Goal: Find specific page/section: Find specific page/section

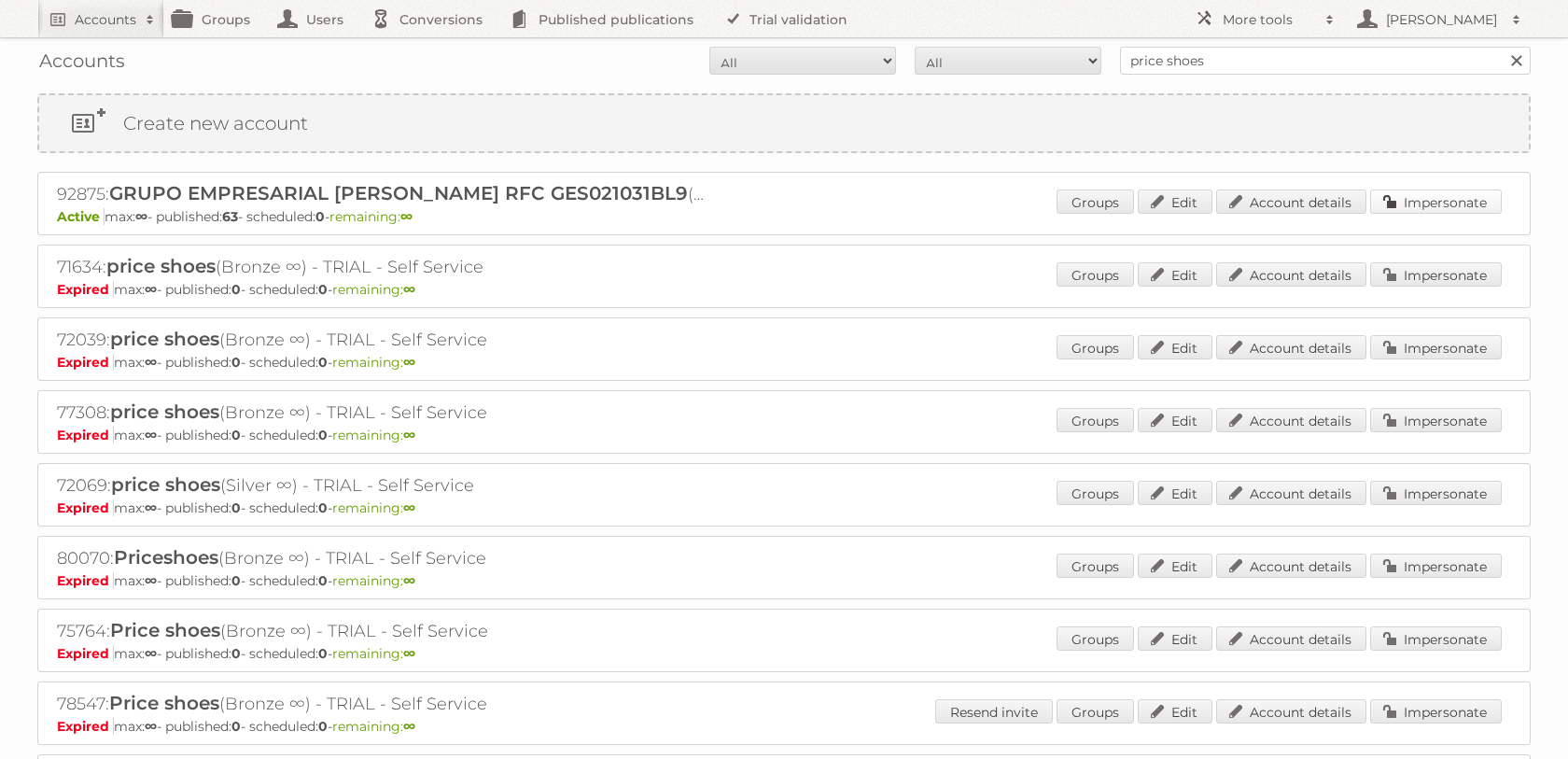
click at [1413, 200] on link "Impersonate" at bounding box center [1436, 201] width 132 height 24
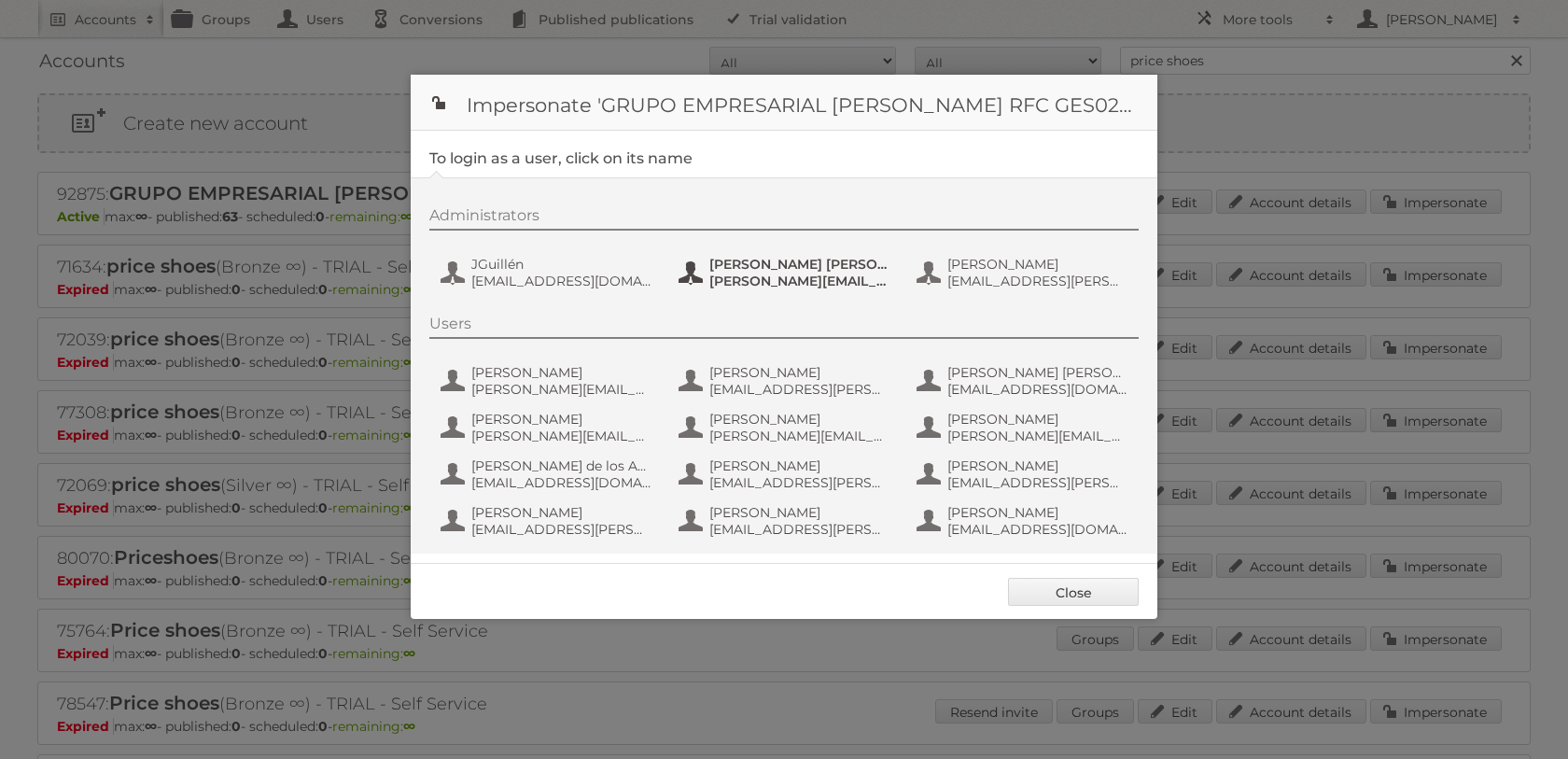
click at [781, 264] on span "[PERSON_NAME] [PERSON_NAME] [PERSON_NAME]" at bounding box center [800, 264] width 181 height 17
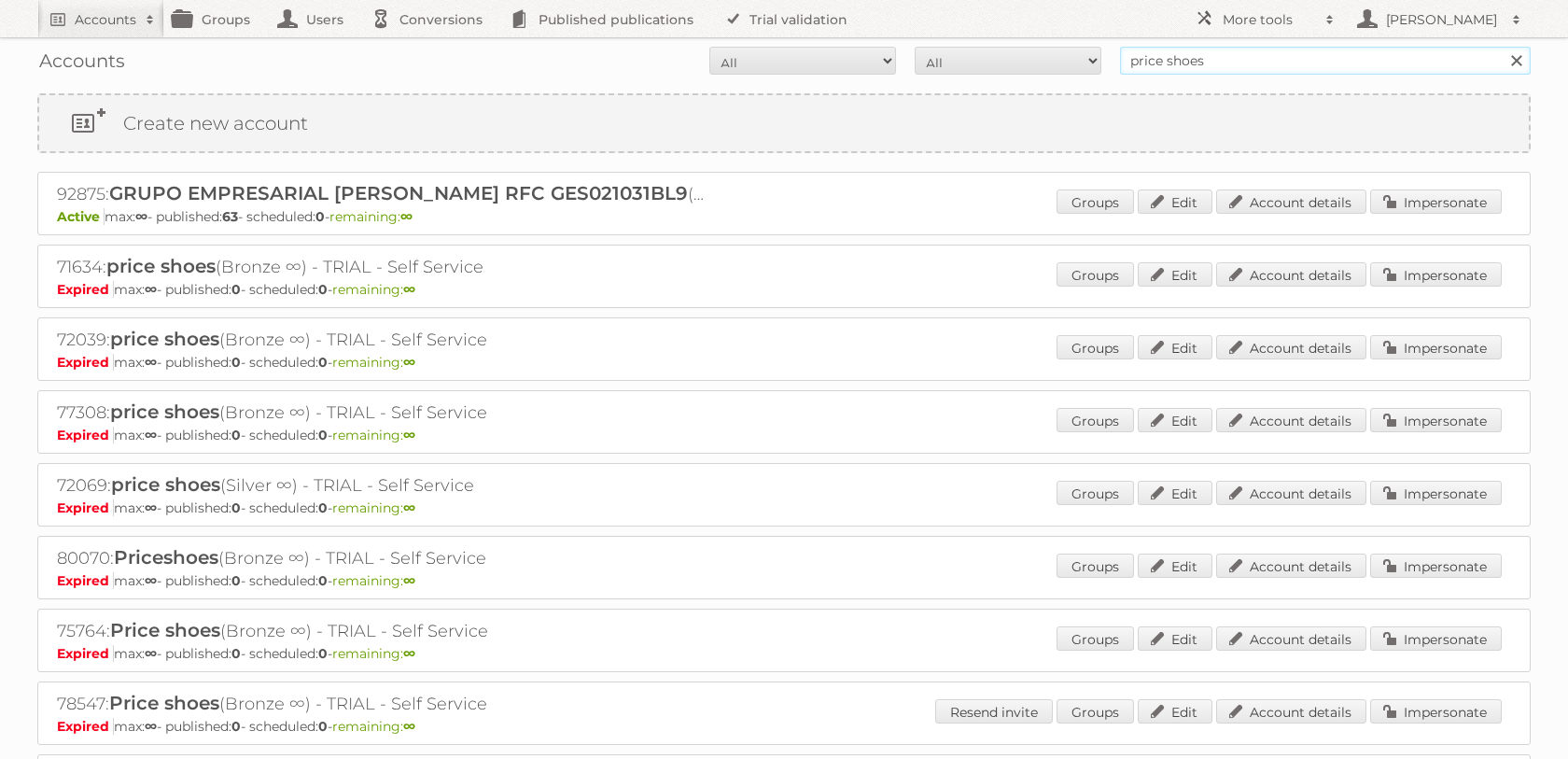
click at [1191, 58] on input "price shoes" at bounding box center [1325, 60] width 410 height 28
click at [1186, 58] on input "price shoes" at bounding box center [1325, 60] width 410 height 28
click at [1186, 58] on input "price thw" at bounding box center [1325, 60] width 410 height 28
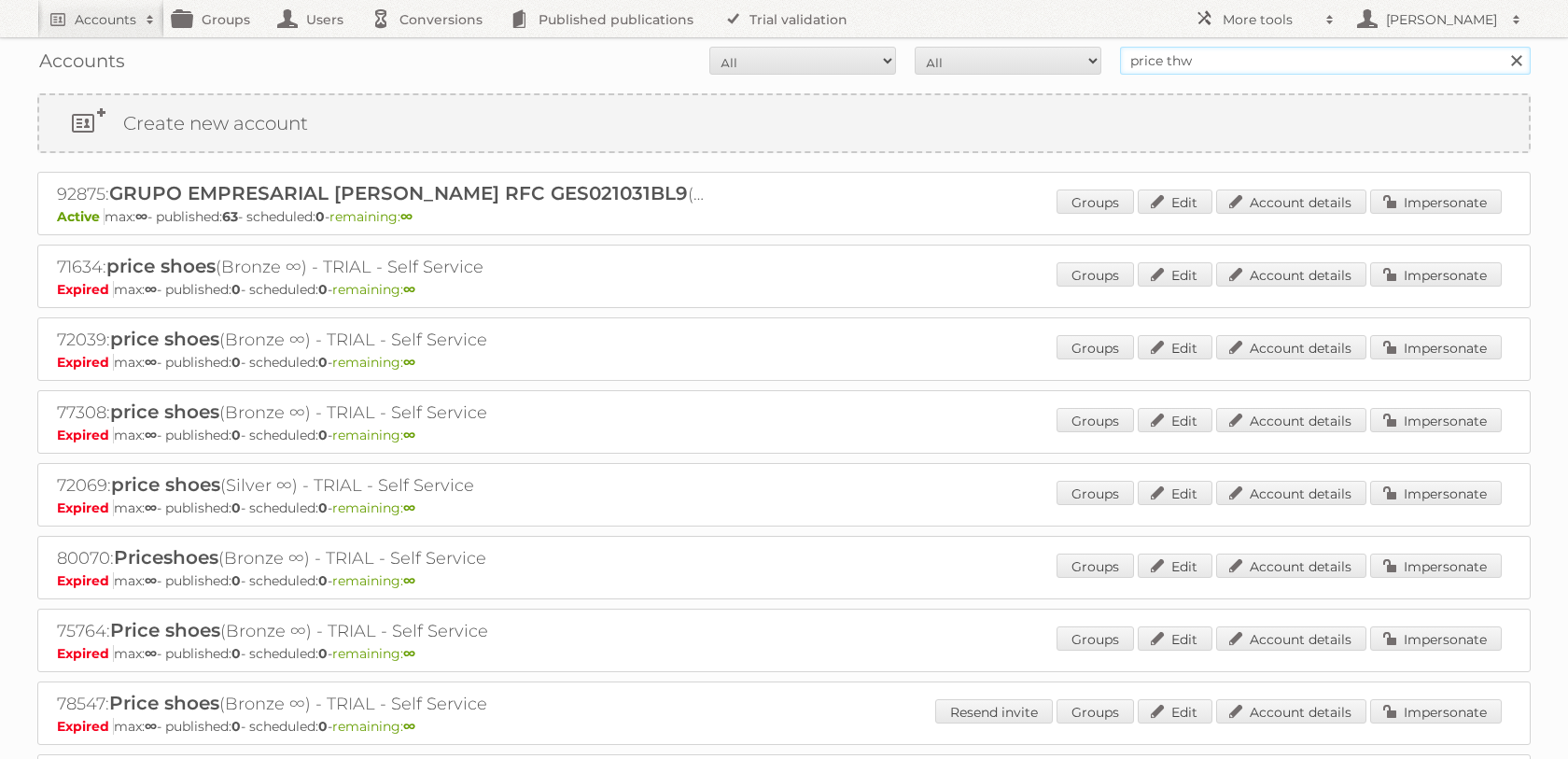
click at [1186, 58] on input "price thw" at bounding box center [1325, 60] width 410 height 28
type input "the [PERSON_NAME]"
click at [1502, 47] on input "Search" at bounding box center [1515, 60] width 28 height 28
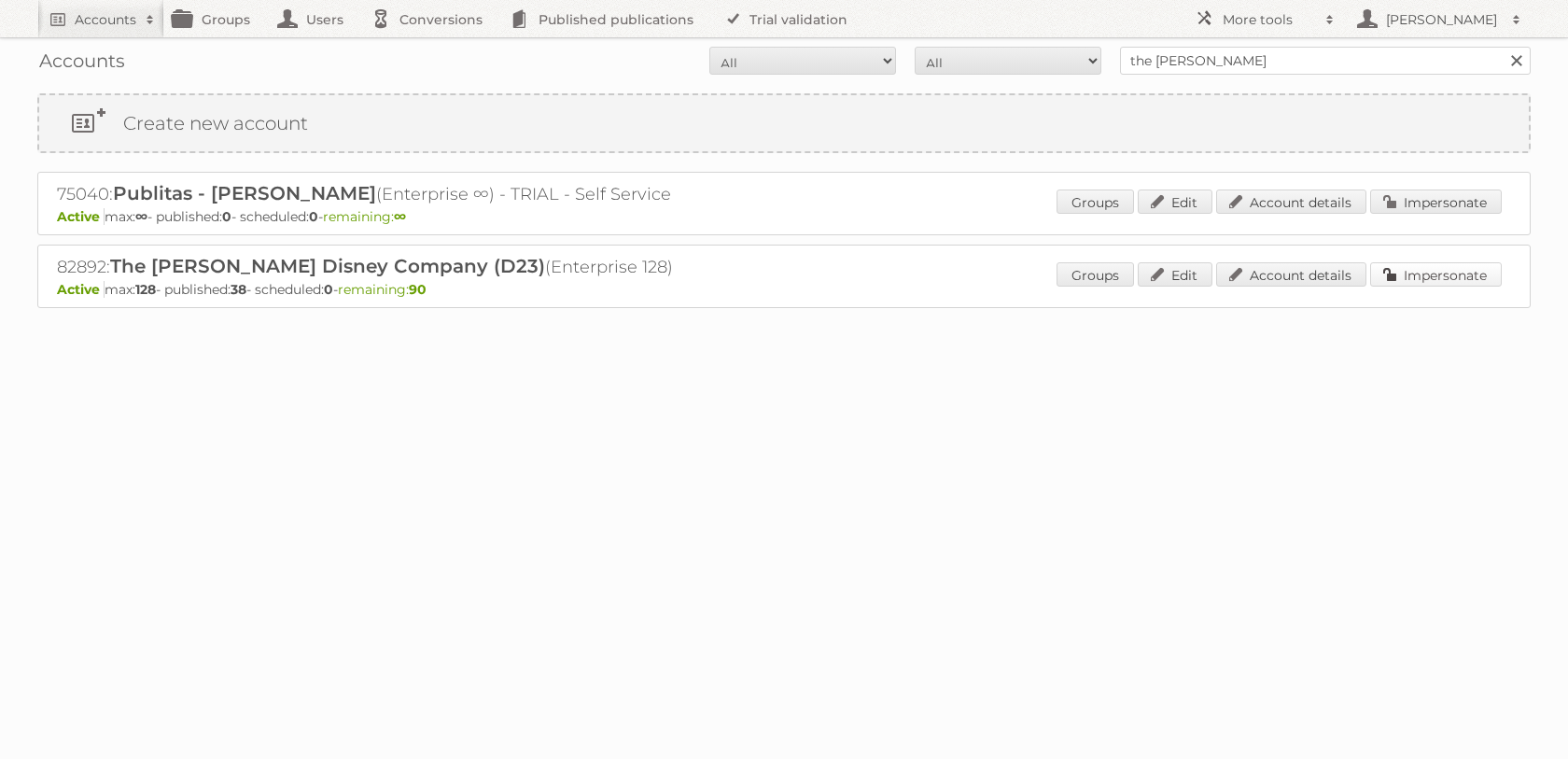
click at [1441, 278] on link "Impersonate" at bounding box center [1436, 274] width 132 height 24
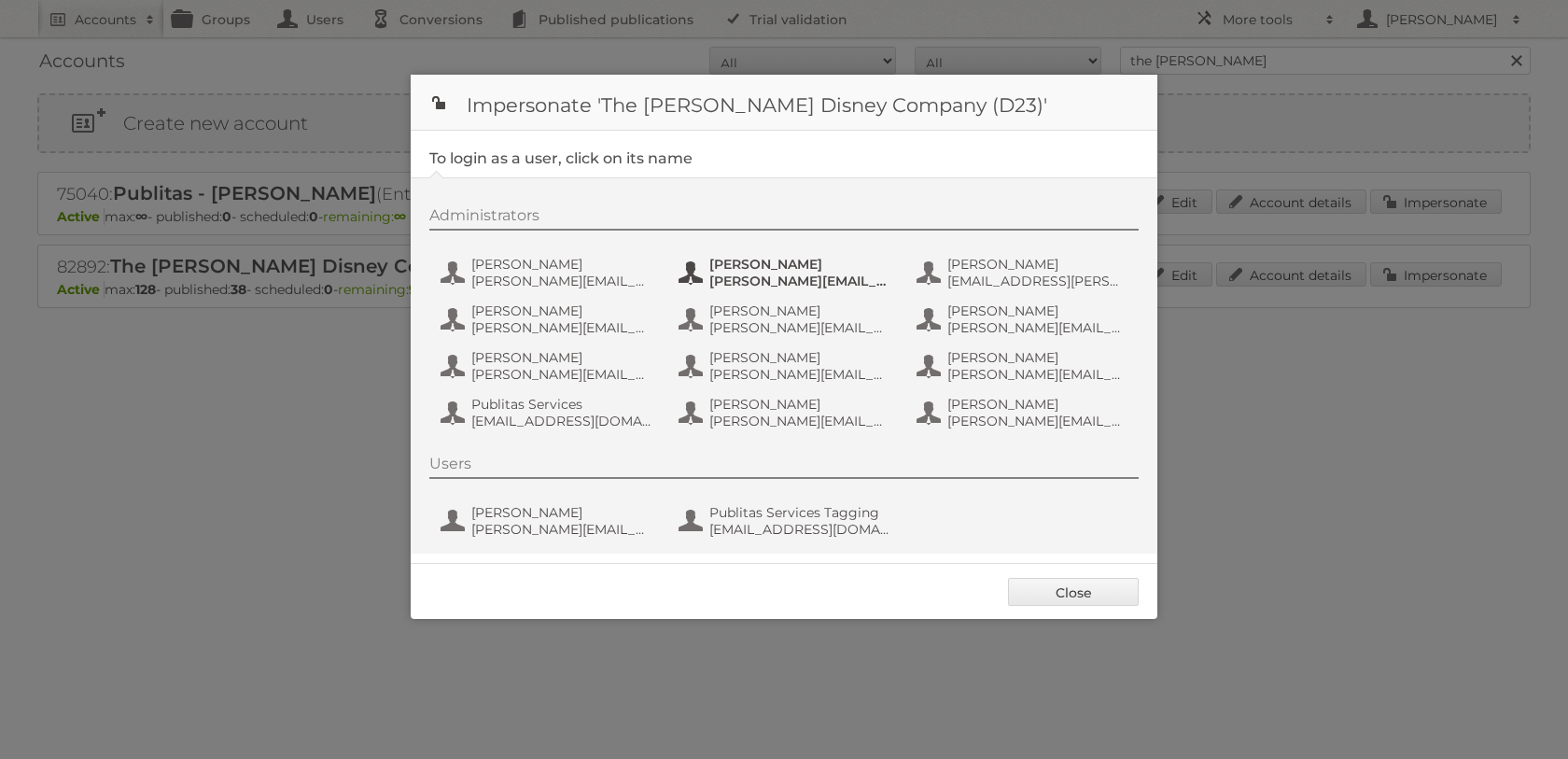
click at [764, 269] on span "Ann Hung" at bounding box center [800, 264] width 181 height 17
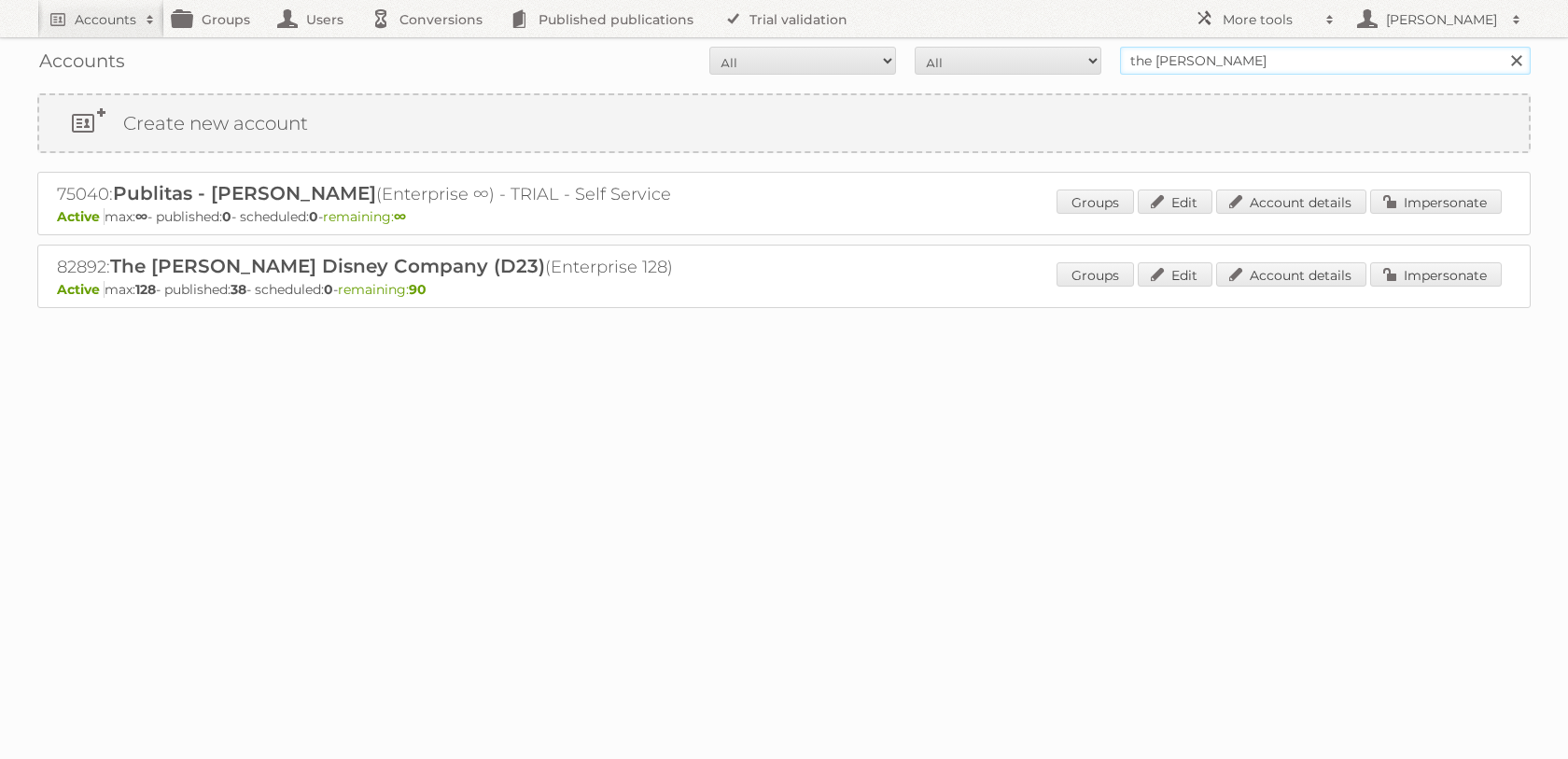
click at [1192, 73] on input "the [PERSON_NAME]" at bounding box center [1325, 60] width 410 height 28
click at [1191, 73] on input "the [PERSON_NAME]" at bounding box center [1325, 60] width 410 height 28
type input "price shoes"
click at [1502, 47] on input "Search" at bounding box center [1515, 60] width 28 height 28
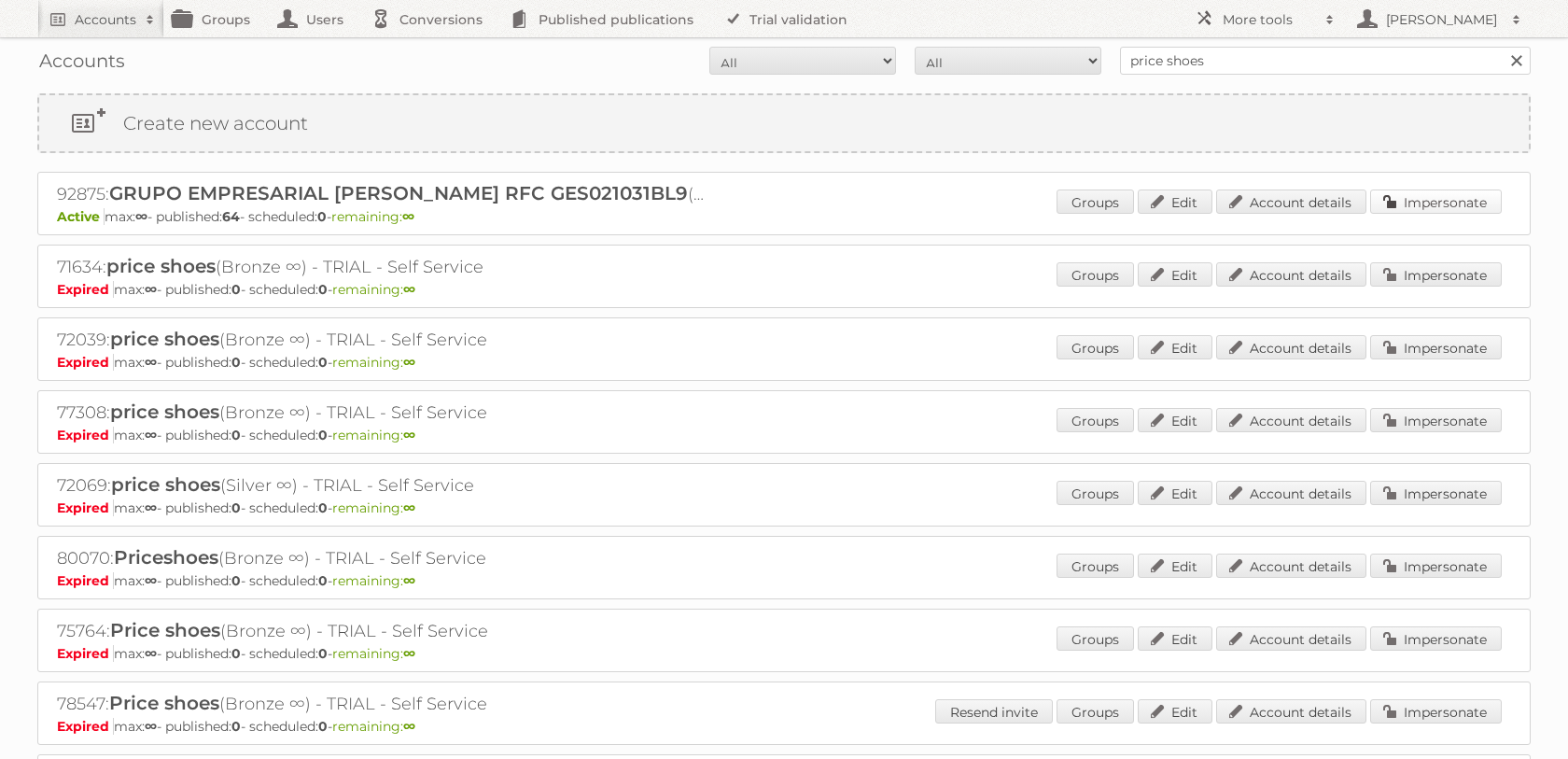
click at [1395, 213] on link "Impersonate" at bounding box center [1436, 201] width 132 height 24
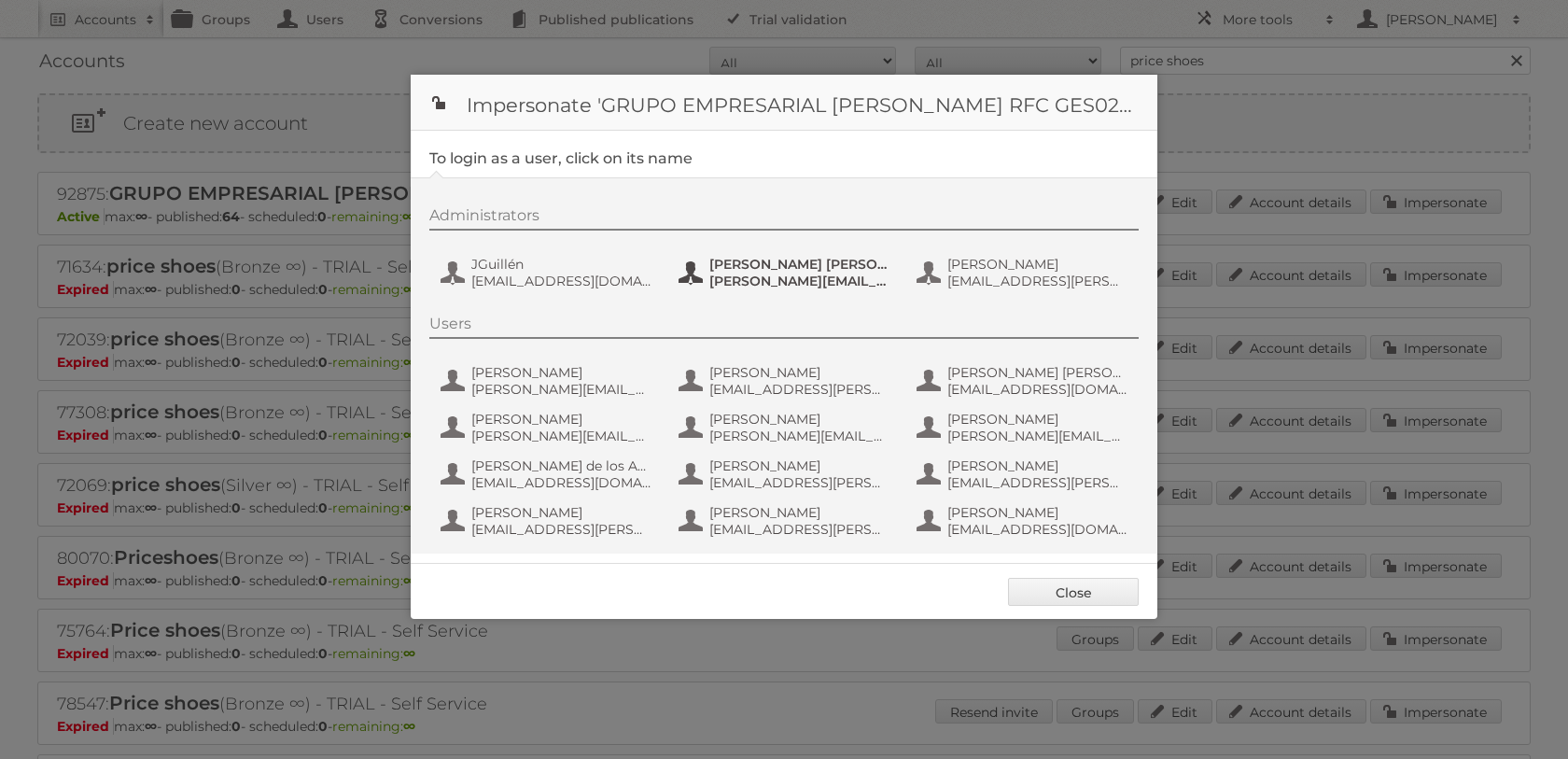
click at [767, 271] on span "[PERSON_NAME] [PERSON_NAME] [PERSON_NAME]" at bounding box center [800, 264] width 181 height 17
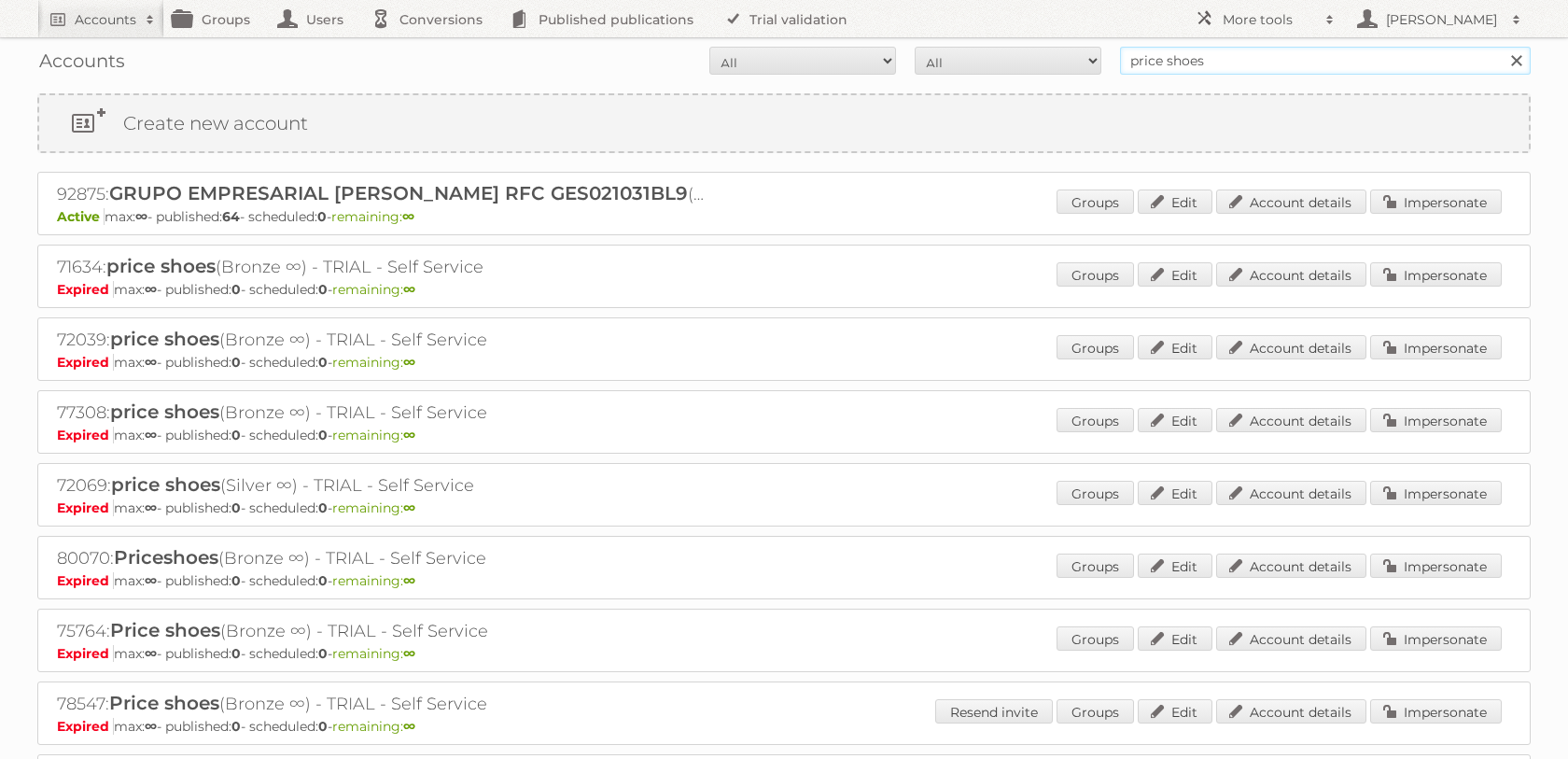
click at [1273, 57] on input "price shoes" at bounding box center [1325, 60] width 410 height 28
type input "the [PERSON_NAME]"
click at [1502, 47] on input "Search" at bounding box center [1515, 60] width 28 height 28
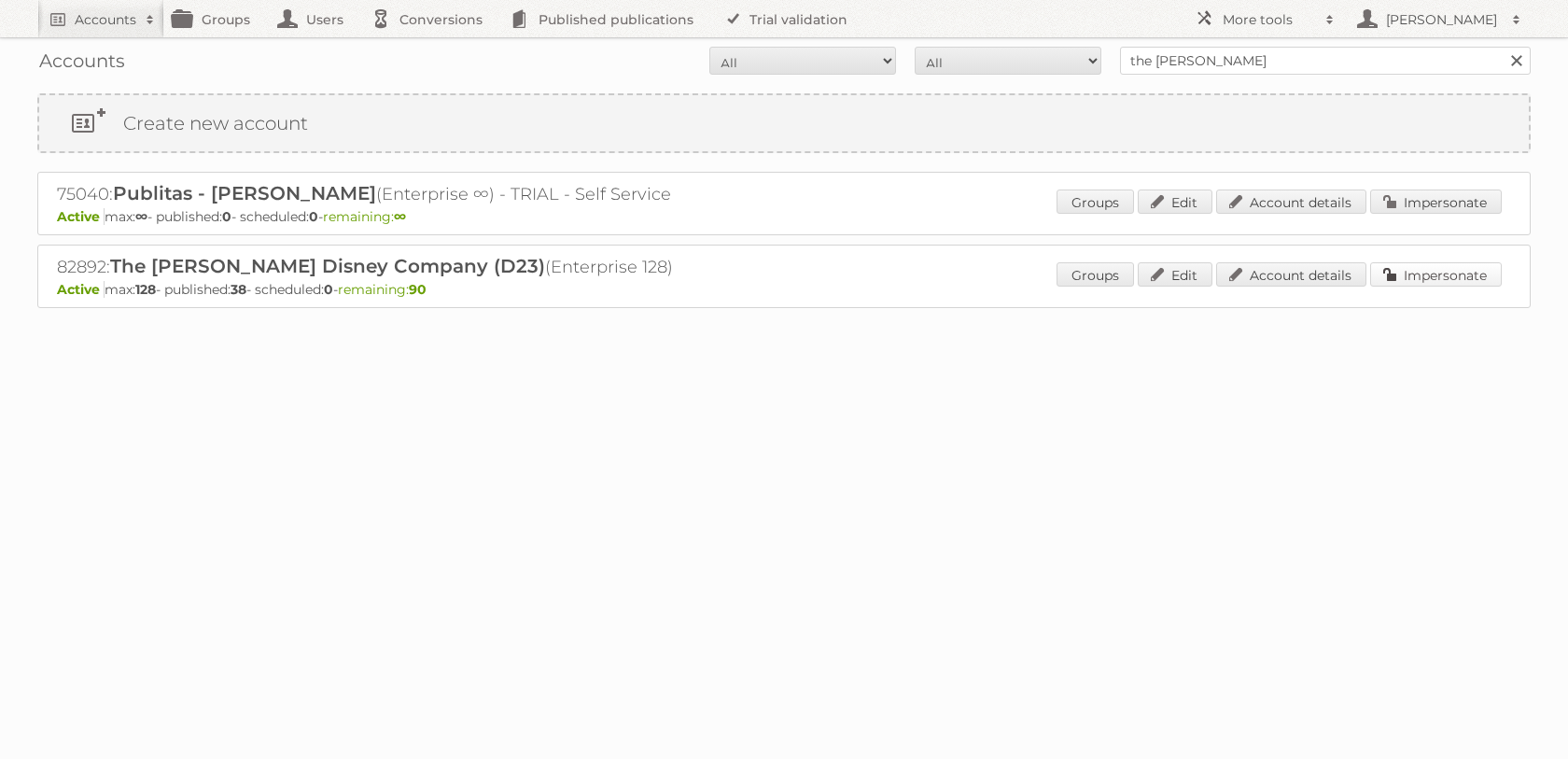
click at [1449, 287] on link "Impersonate" at bounding box center [1436, 274] width 132 height 24
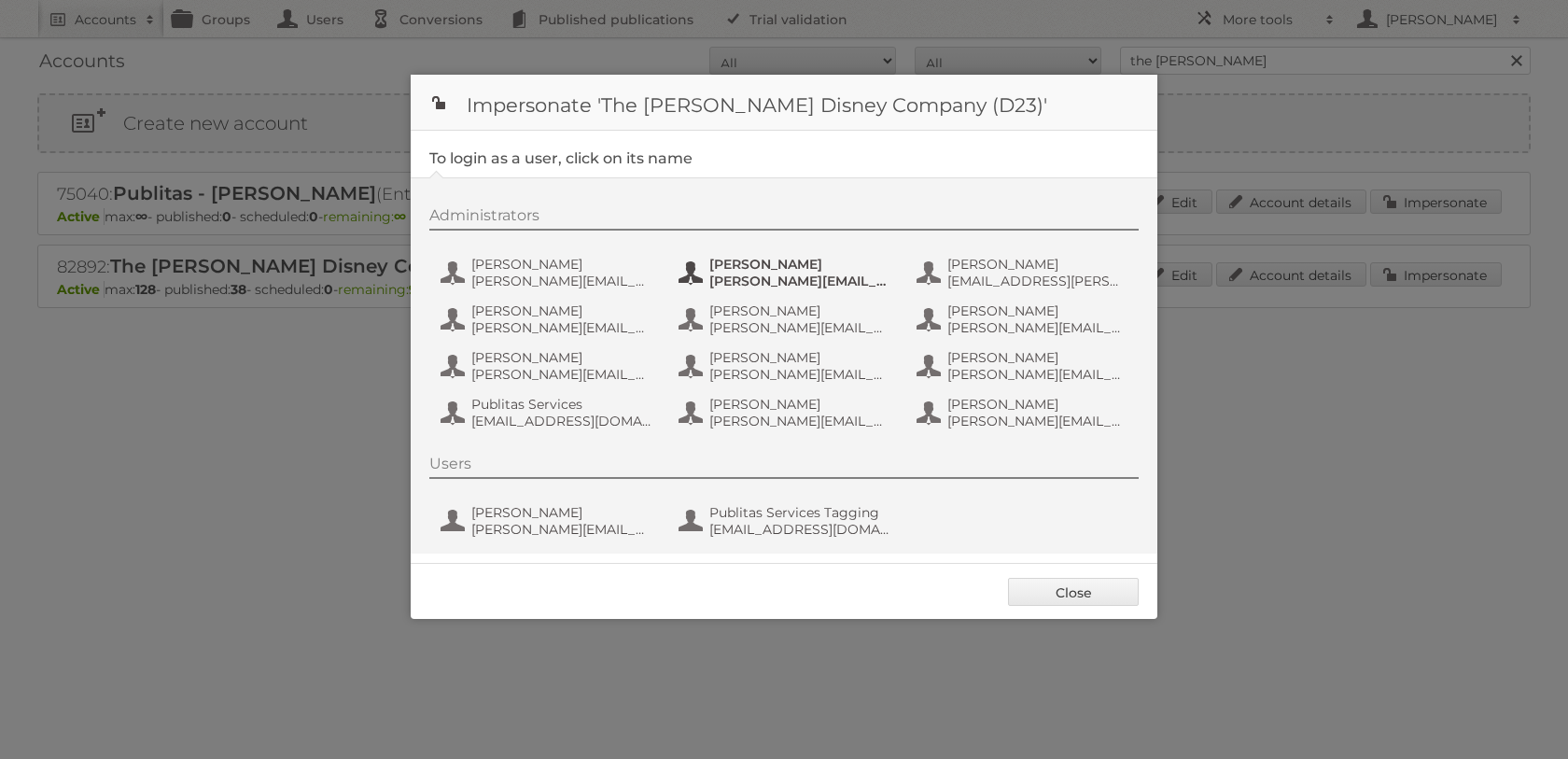
click at [767, 279] on span "ANN.HUNG@DISNEY.COM" at bounding box center [800, 281] width 181 height 17
